Goal: Task Accomplishment & Management: Manage account settings

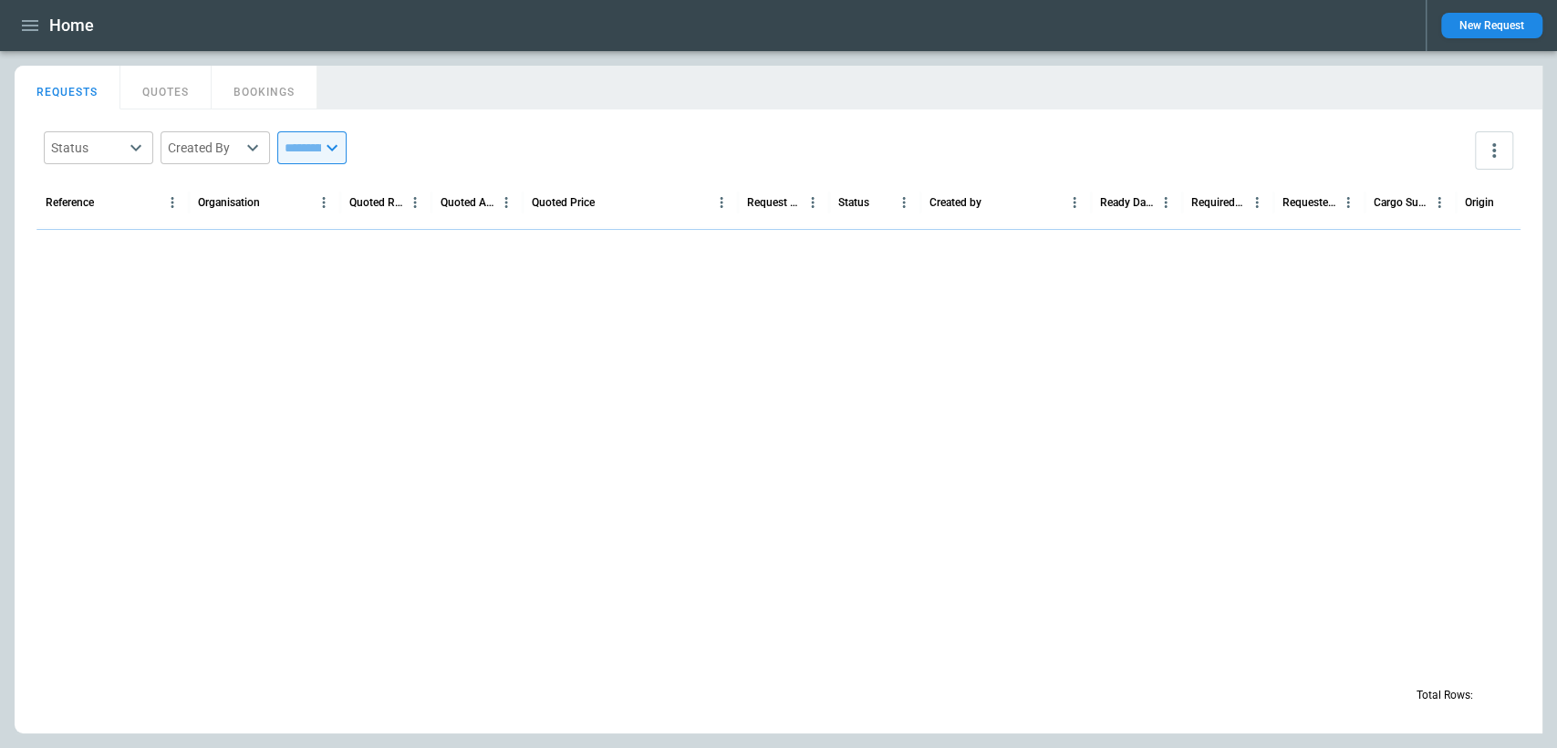
click at [162, 78] on button "QUOTES" at bounding box center [165, 88] width 91 height 44
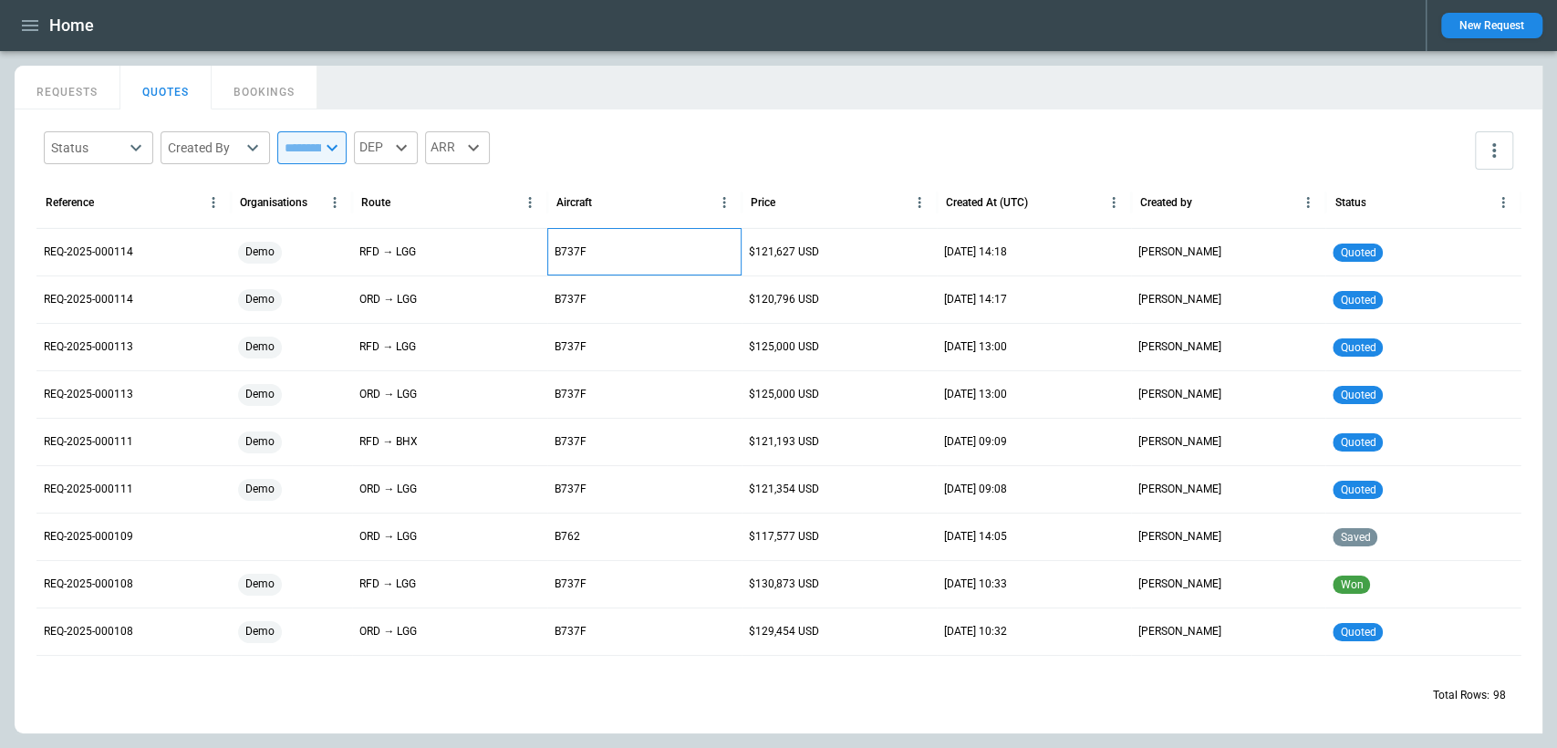
click at [674, 264] on div "B737F" at bounding box center [644, 251] width 194 height 47
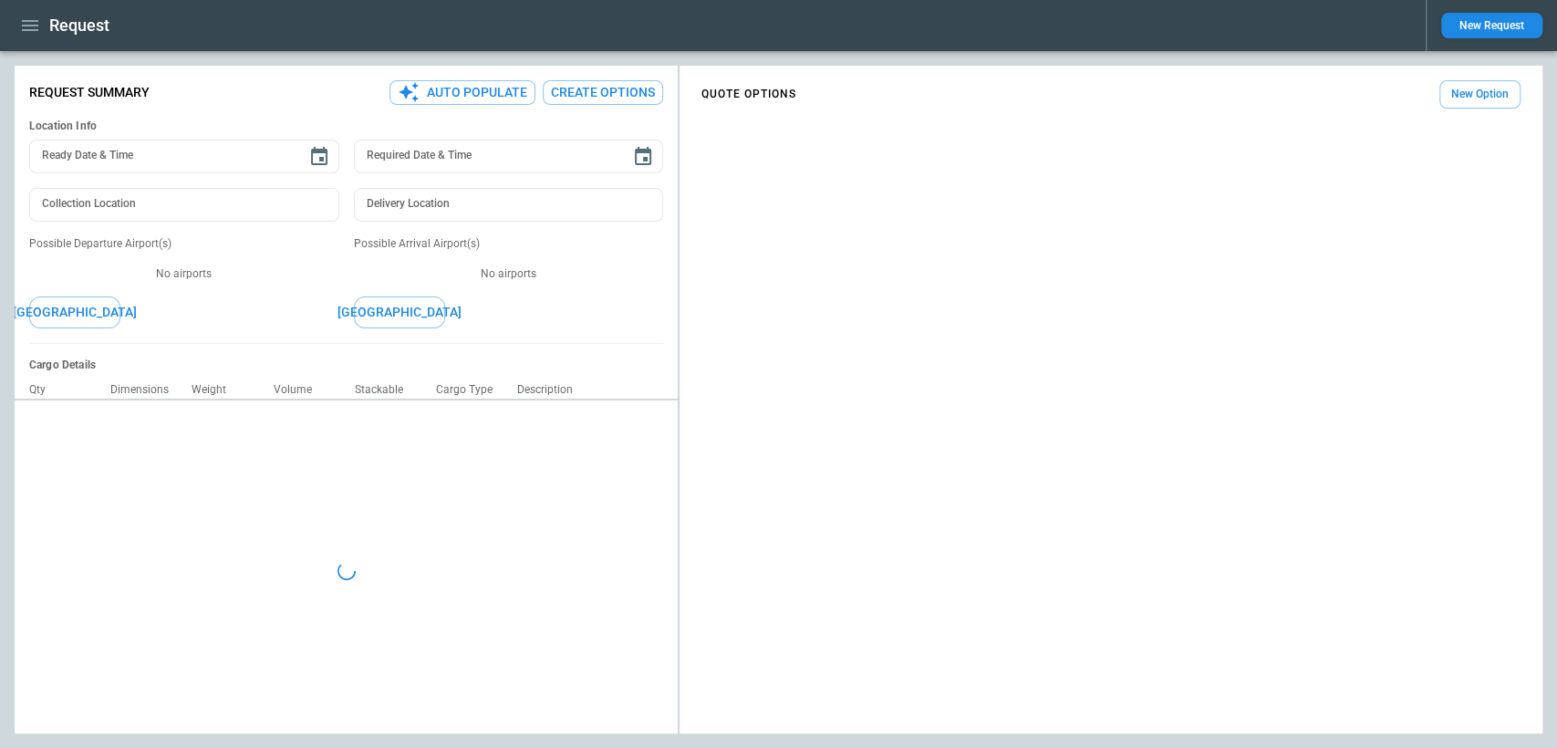
type input "**********"
type input "***"
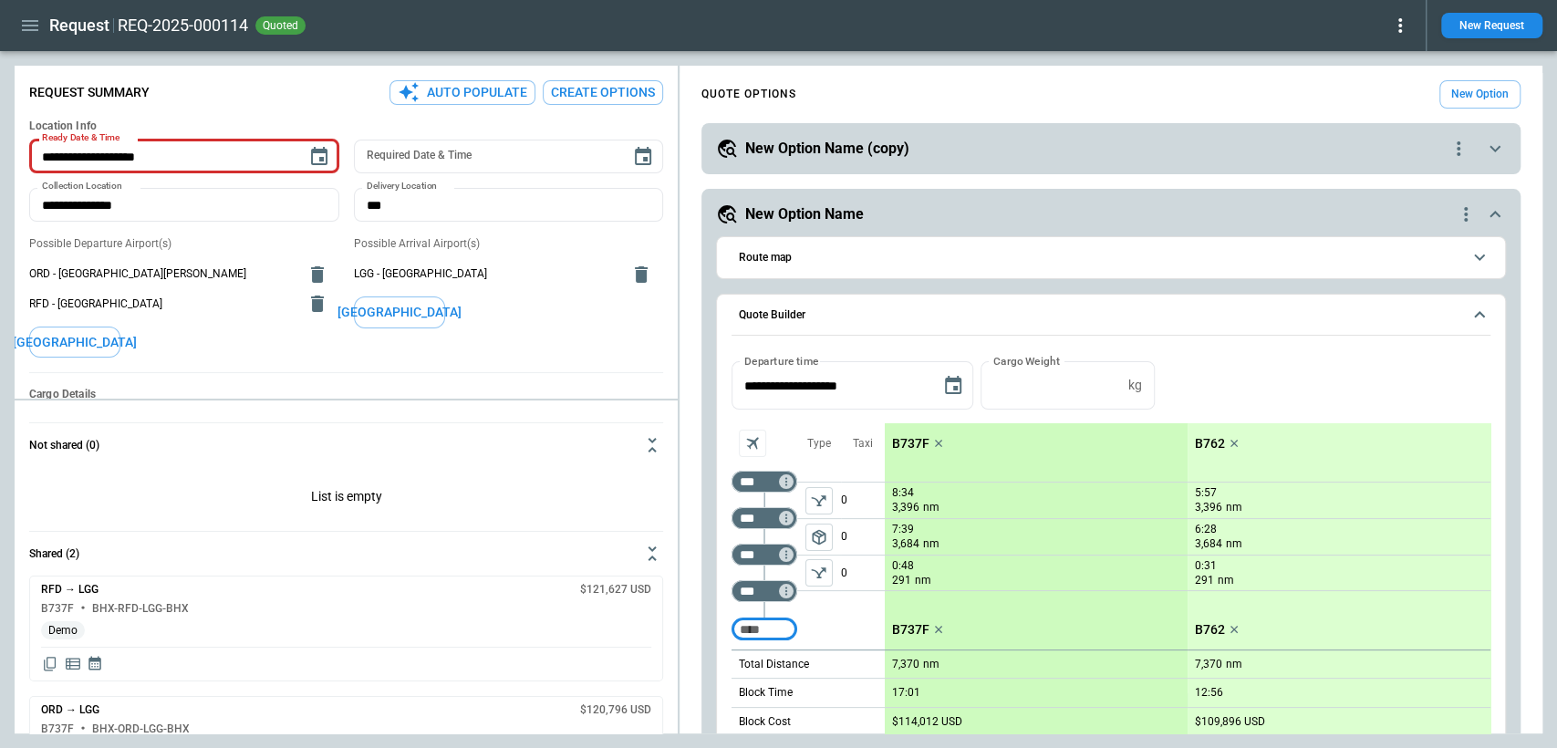
click at [1404, 33] on icon at bounding box center [1400, 26] width 22 height 22
click at [1391, 53] on button "Confirm" at bounding box center [1379, 57] width 60 height 26
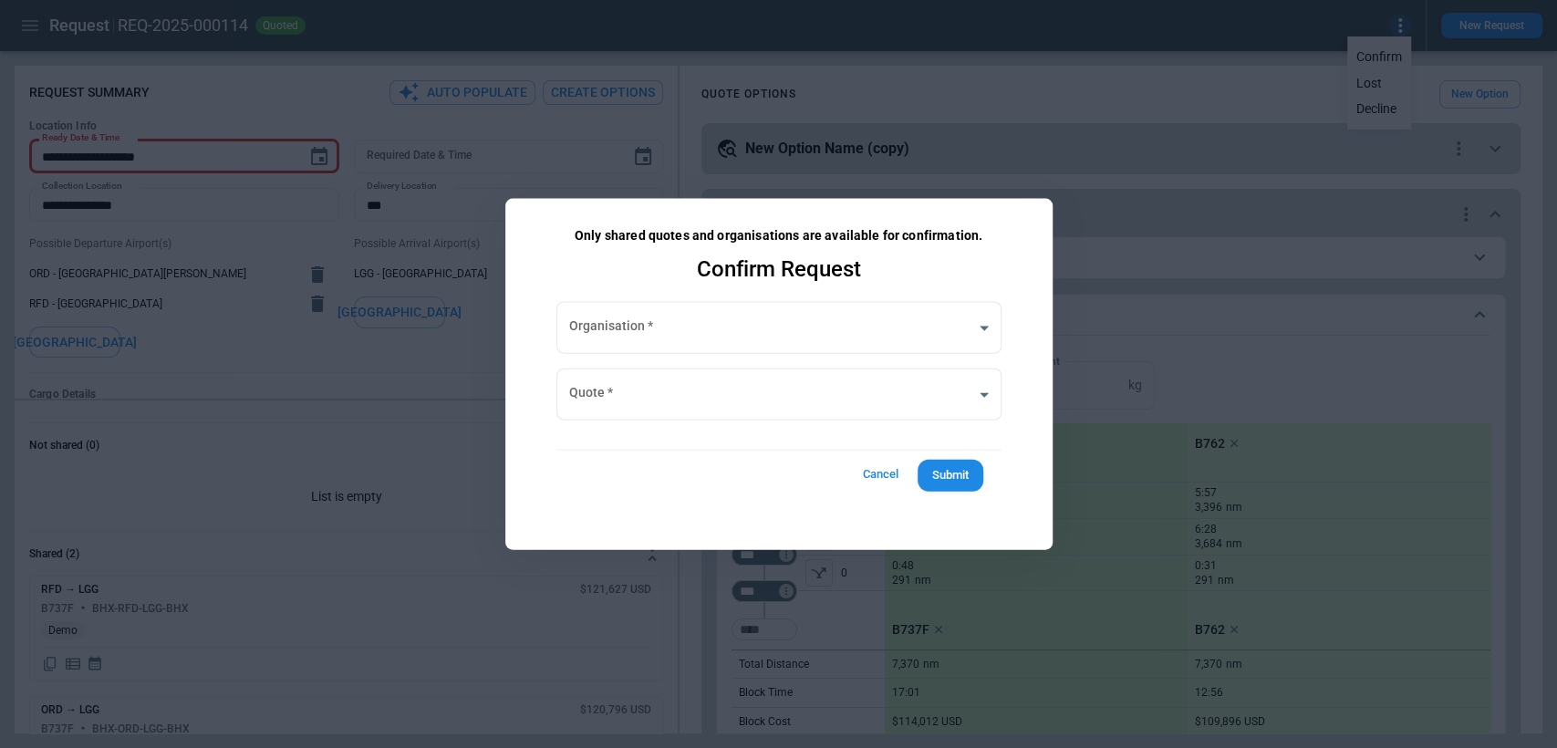
click at [882, 473] on button "Cancel" at bounding box center [881, 475] width 58 height 34
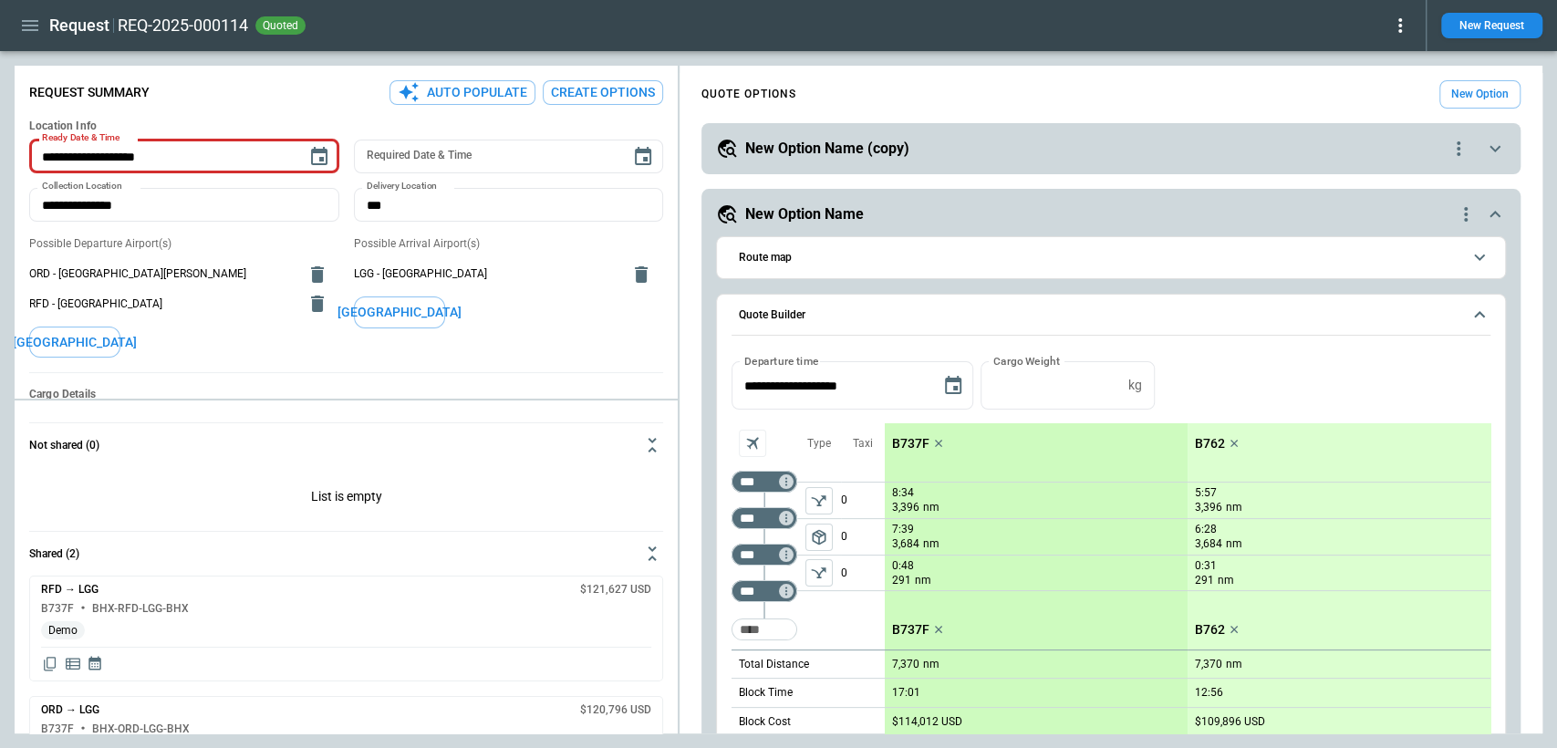
click at [1405, 22] on icon at bounding box center [1400, 26] width 22 height 22
click at [1368, 78] on button "Lost" at bounding box center [1379, 83] width 60 height 26
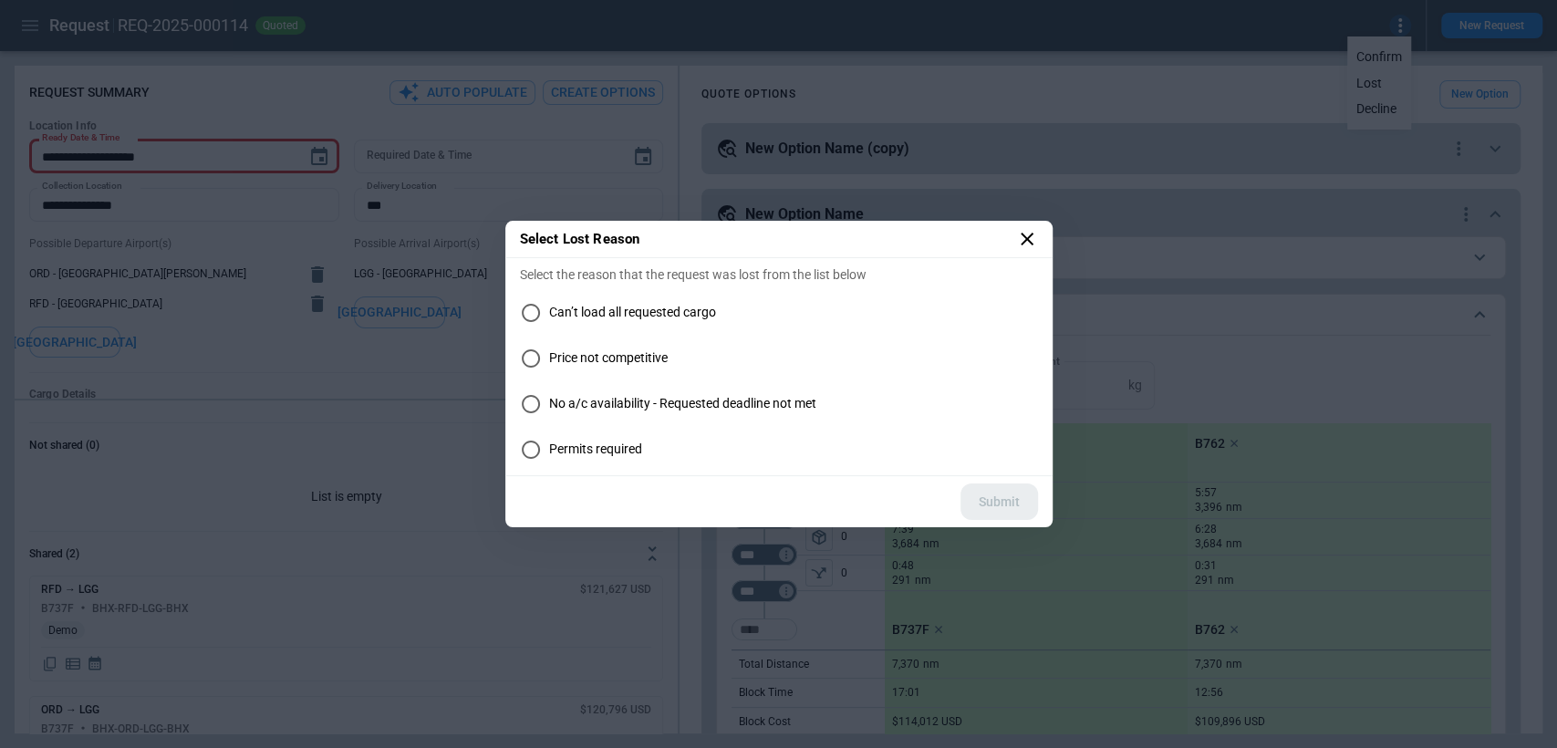
click at [1034, 238] on icon at bounding box center [1027, 239] width 22 height 22
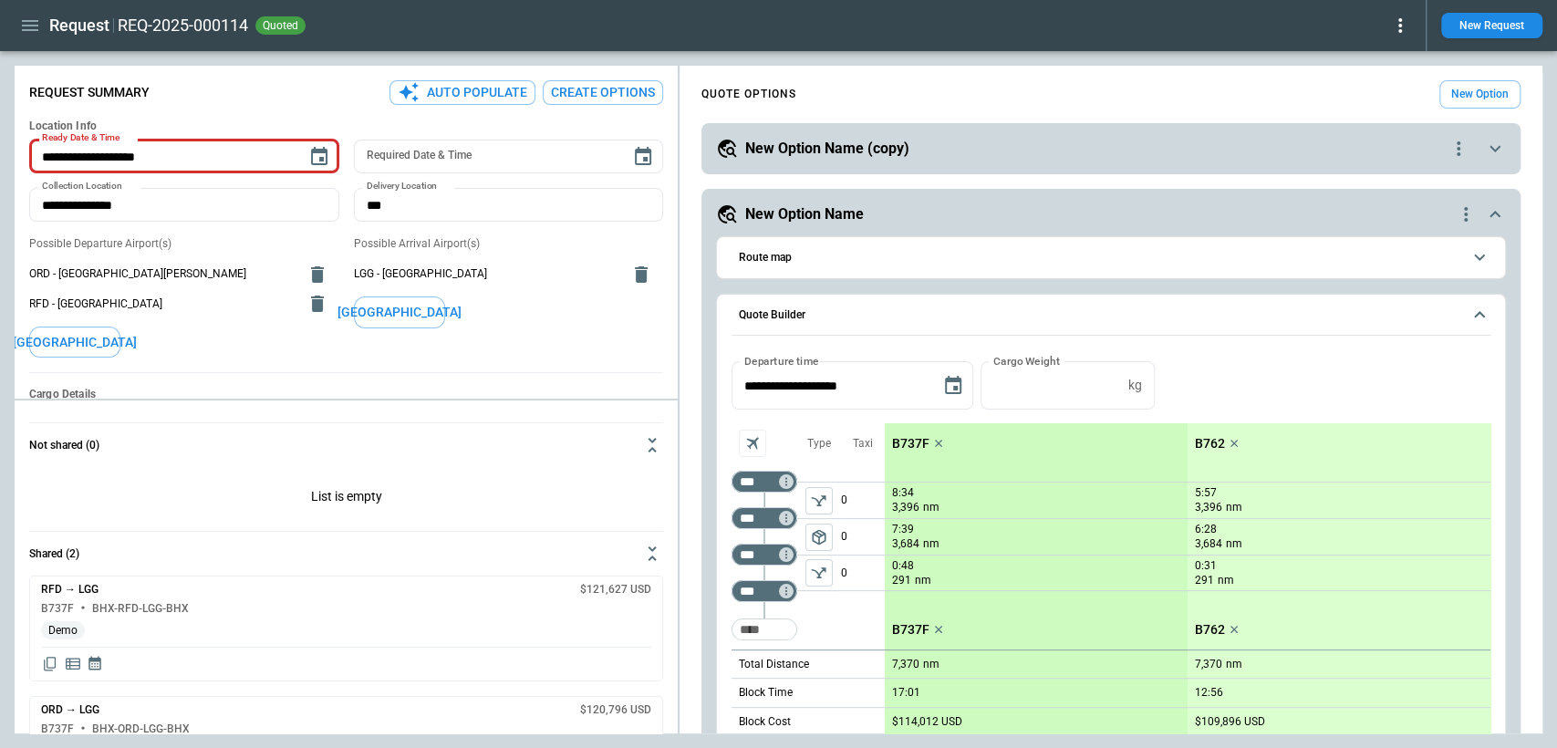
click at [1408, 26] on icon at bounding box center [1400, 26] width 22 height 22
click at [1390, 114] on button "Decline" at bounding box center [1379, 109] width 60 height 26
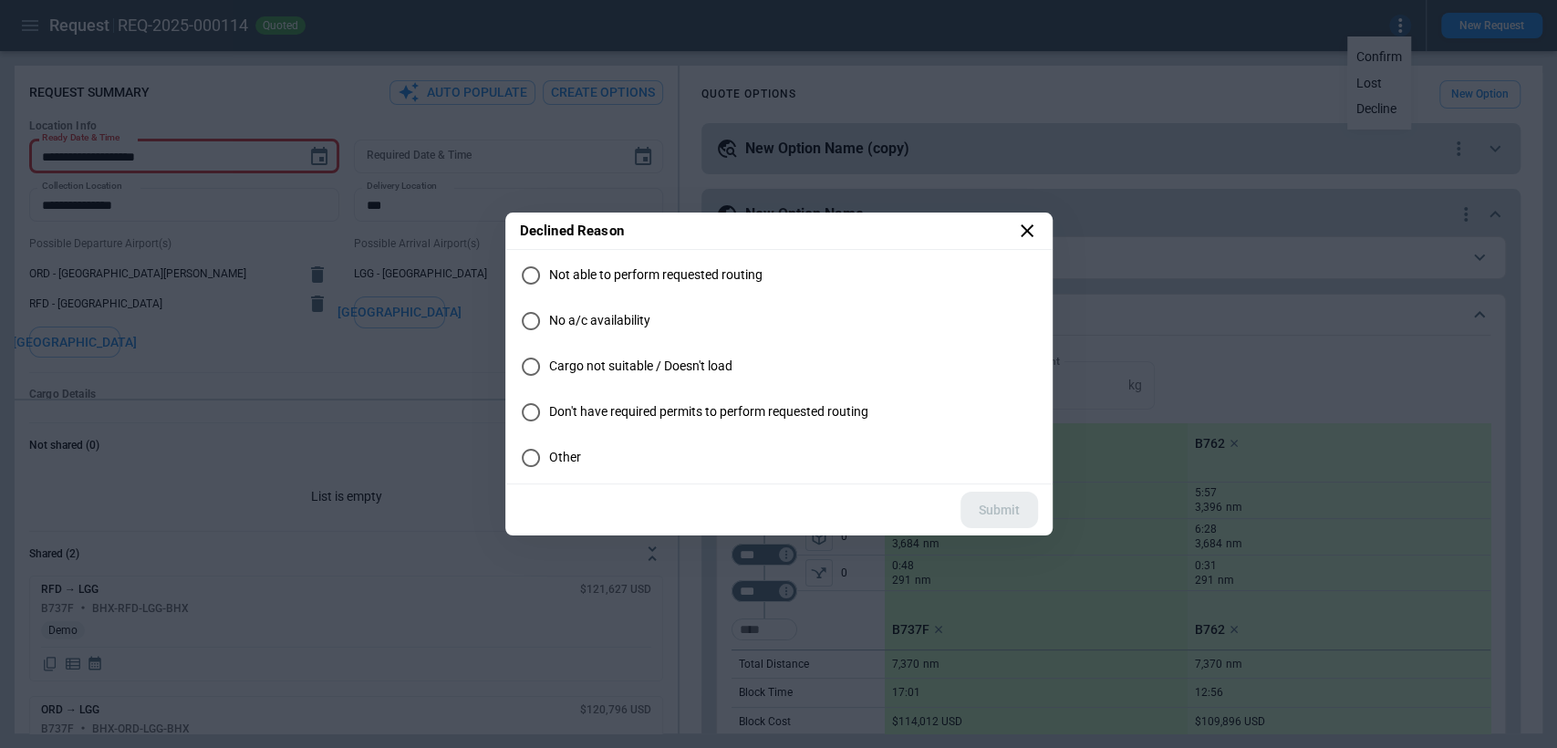
click at [1024, 232] on icon at bounding box center [1027, 230] width 13 height 13
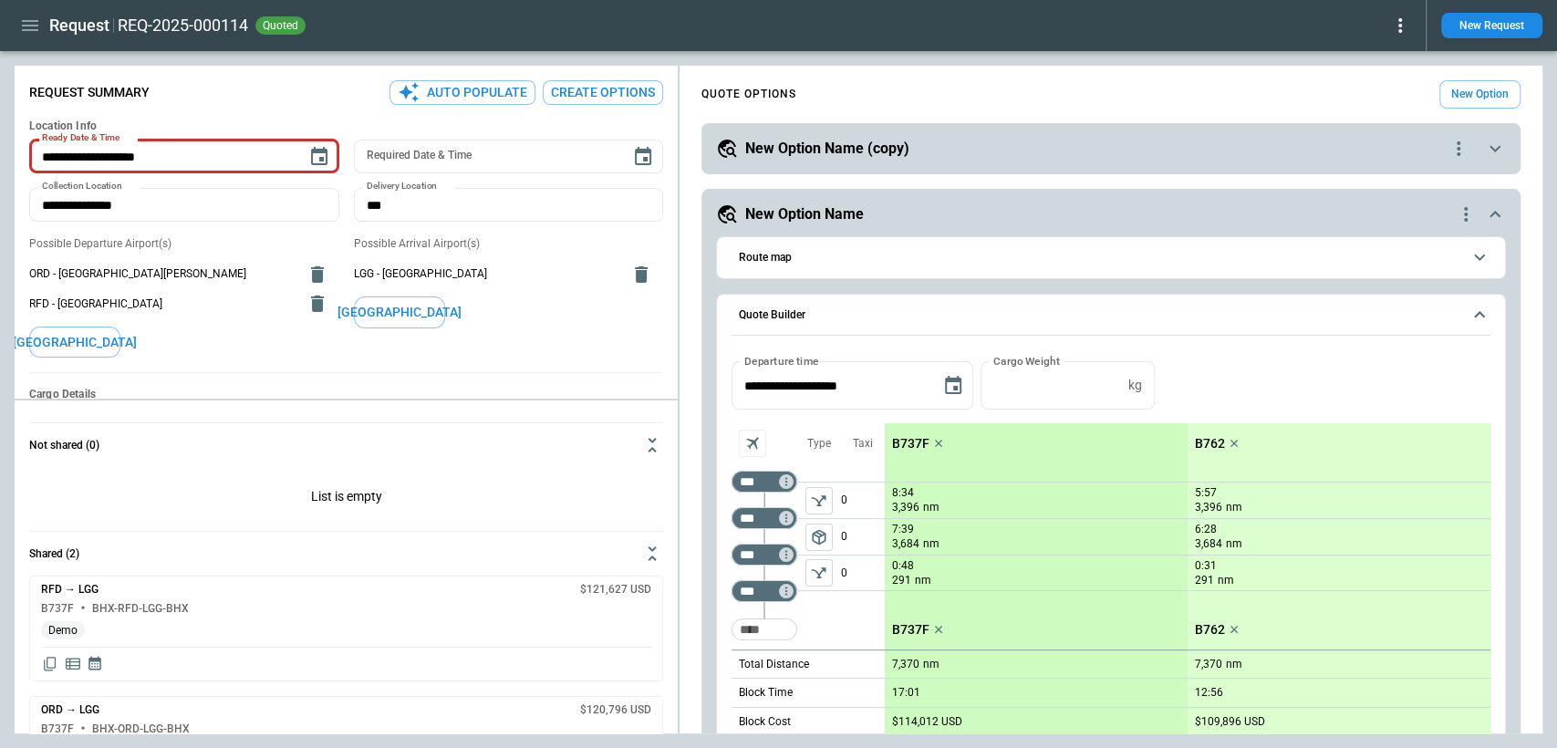
click at [1404, 30] on icon at bounding box center [1400, 26] width 22 height 22
click at [1387, 104] on button "Decline" at bounding box center [1379, 109] width 60 height 26
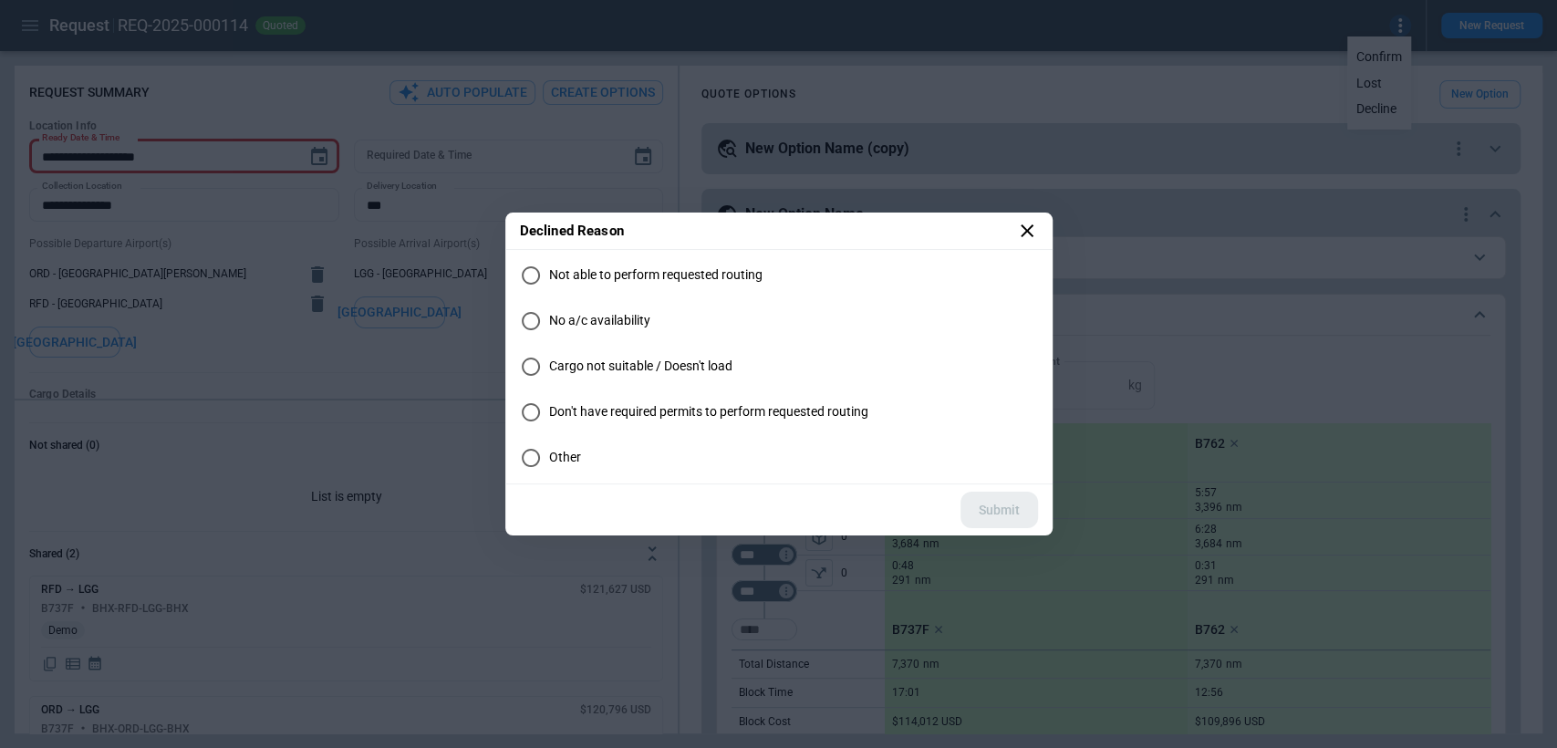
click at [875, 415] on label "Don't have required permits to perform requested routing" at bounding box center [779, 412] width 518 height 36
click at [1008, 509] on button "Submit" at bounding box center [1000, 510] width 78 height 37
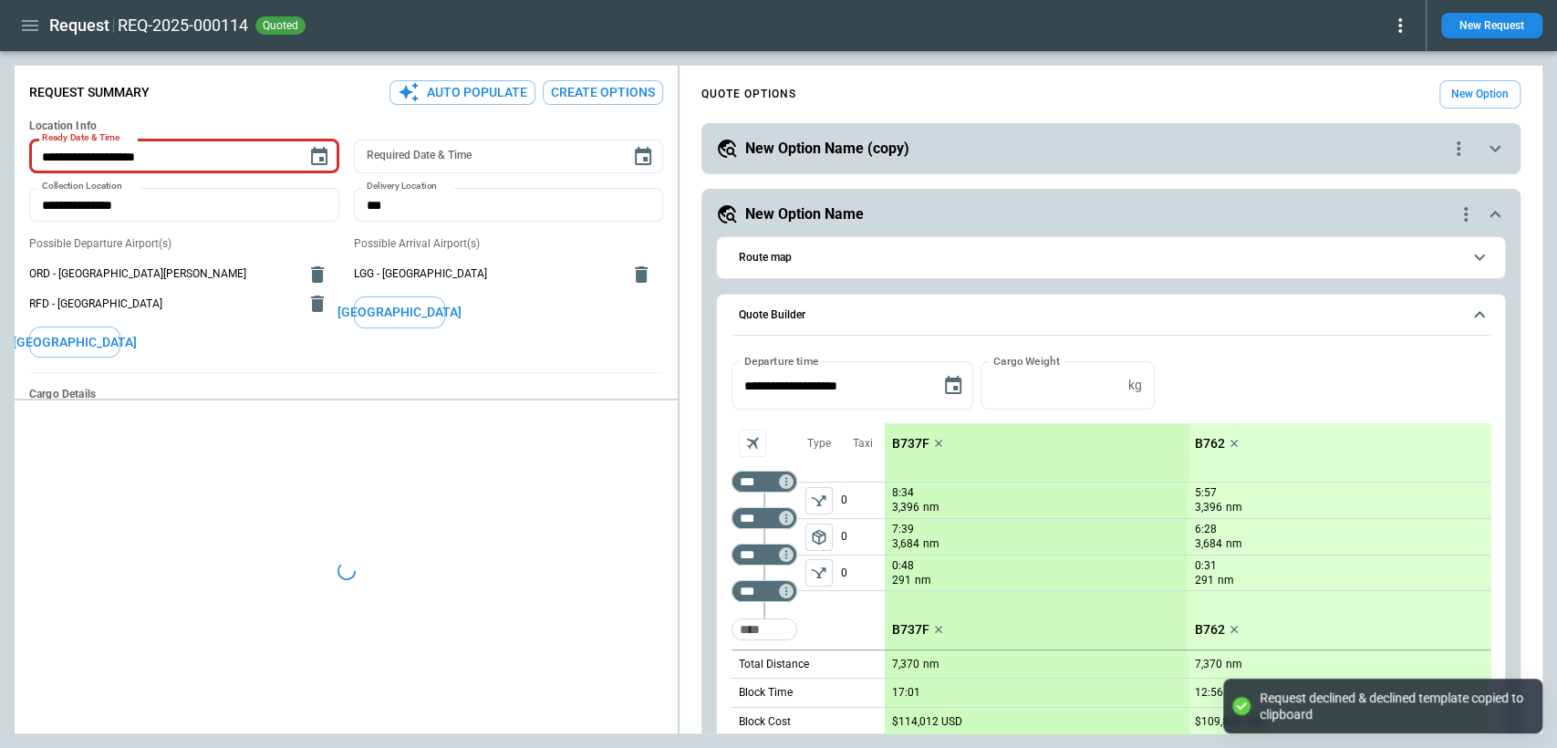
type textarea "*"
